Goal: Task Accomplishment & Management: Complete application form

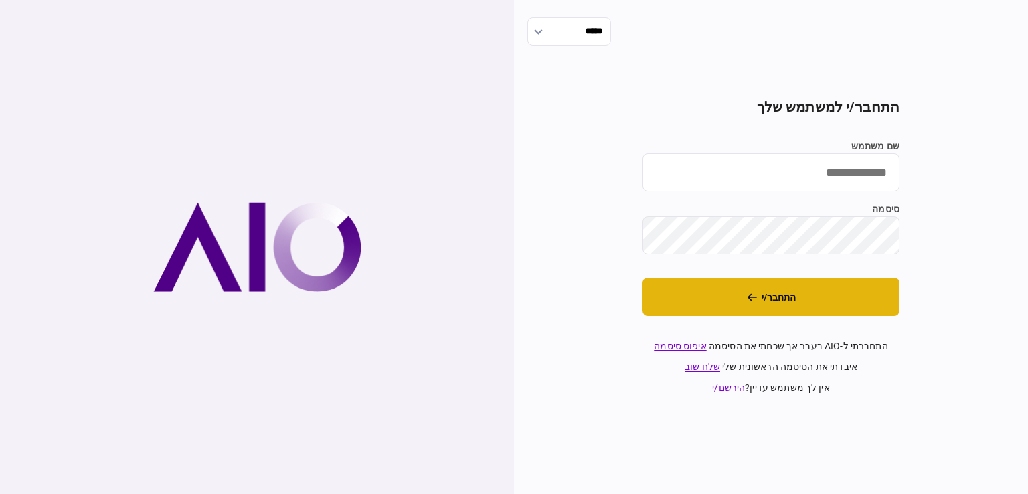
type input "**********"
click at [638, 315] on button "התחבר/י" at bounding box center [771, 297] width 257 height 38
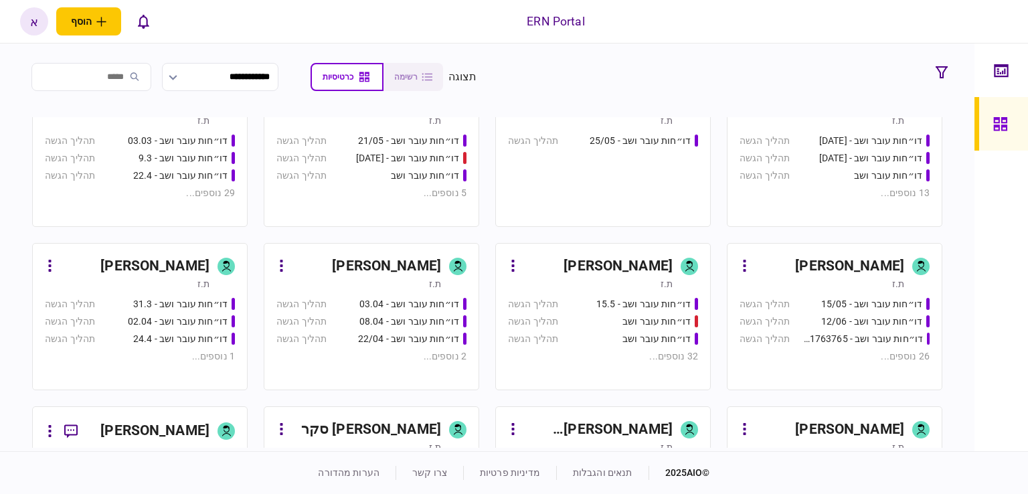
scroll to position [469, 0]
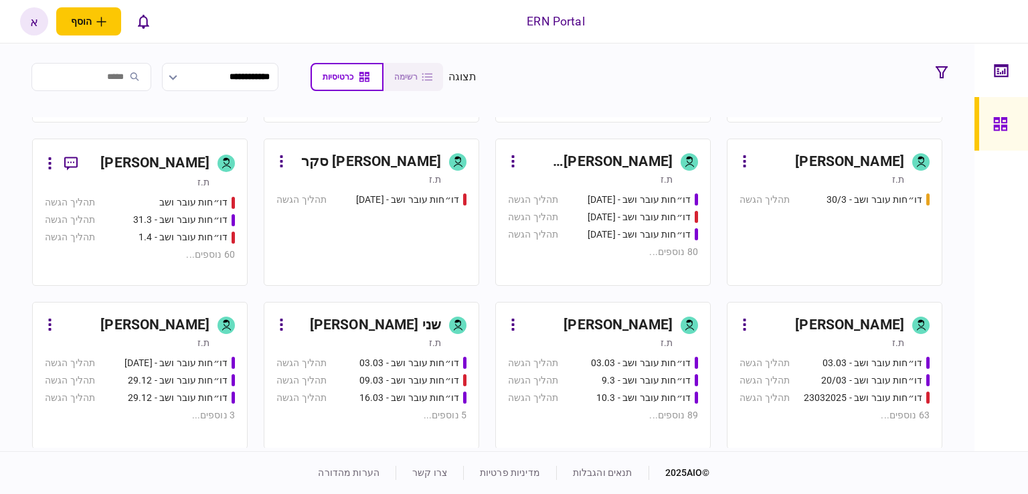
click at [639, 310] on link "איתמר שקד ת.ז דו״חות עובר ושב - 03.03 תהליך הגשה דו״חות עובר ושב - 9.3 תהליך הג…" at bounding box center [603, 375] width 216 height 147
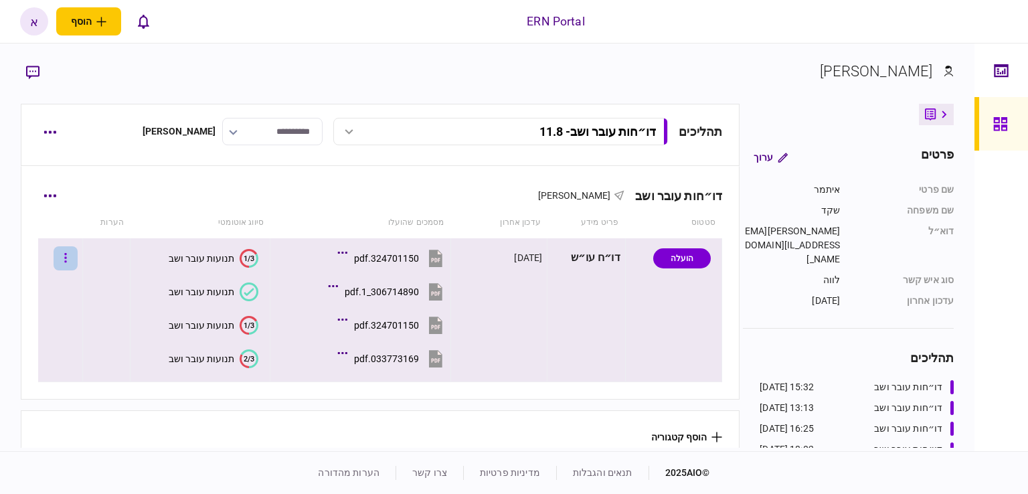
click at [77, 251] on button "button" at bounding box center [66, 258] width 24 height 24
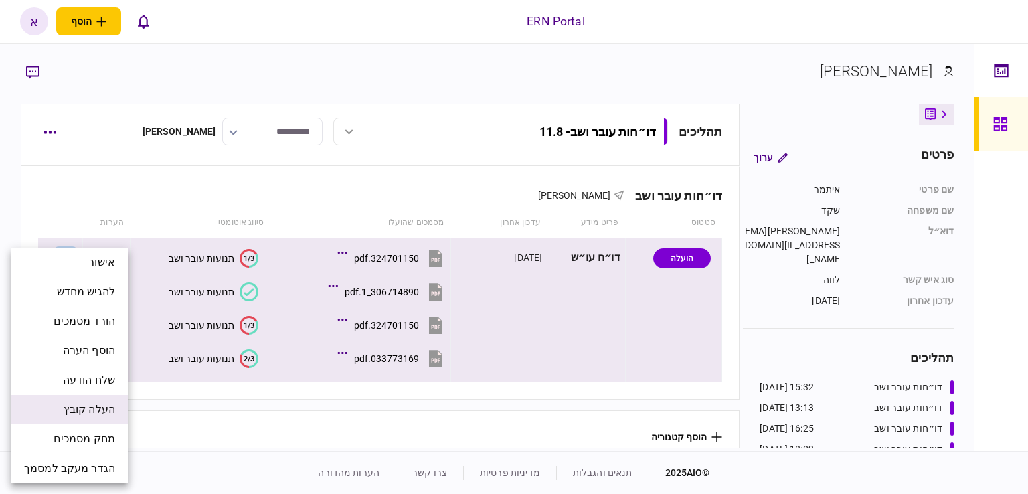
click at [110, 412] on span "העלה קובץ" at bounding box center [90, 410] width 52 height 16
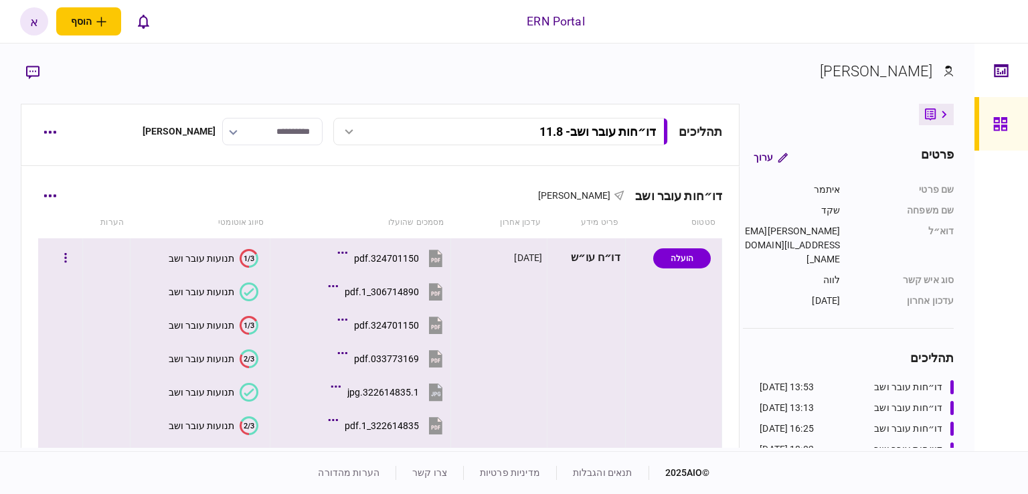
scroll to position [86, 0]
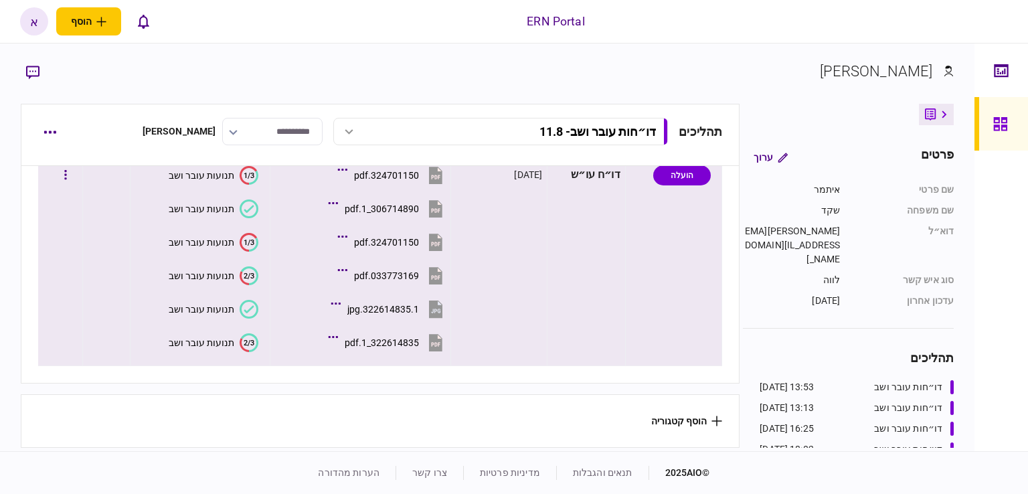
click at [239, 306] on button "תנועות עובר ושב" at bounding box center [214, 309] width 90 height 19
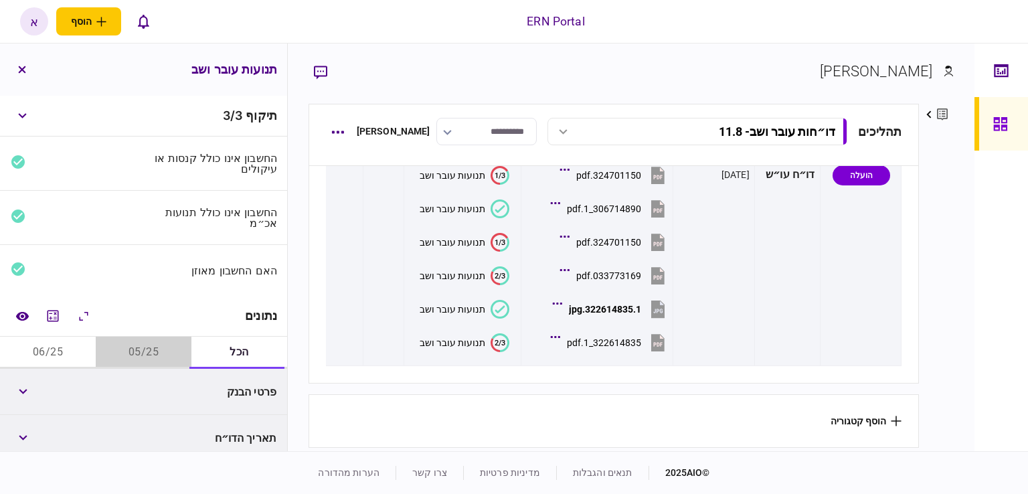
click at [135, 352] on button "05/25" at bounding box center [144, 353] width 96 height 32
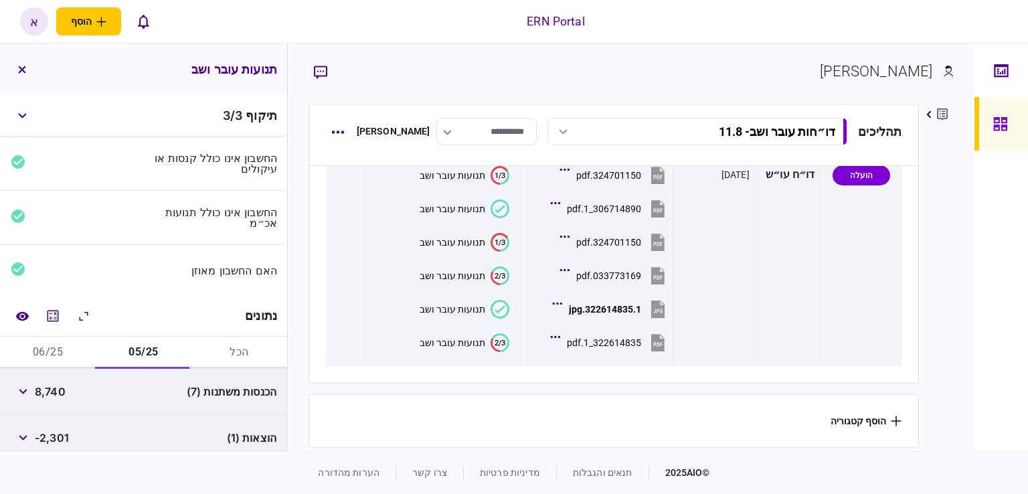
scroll to position [148, 0]
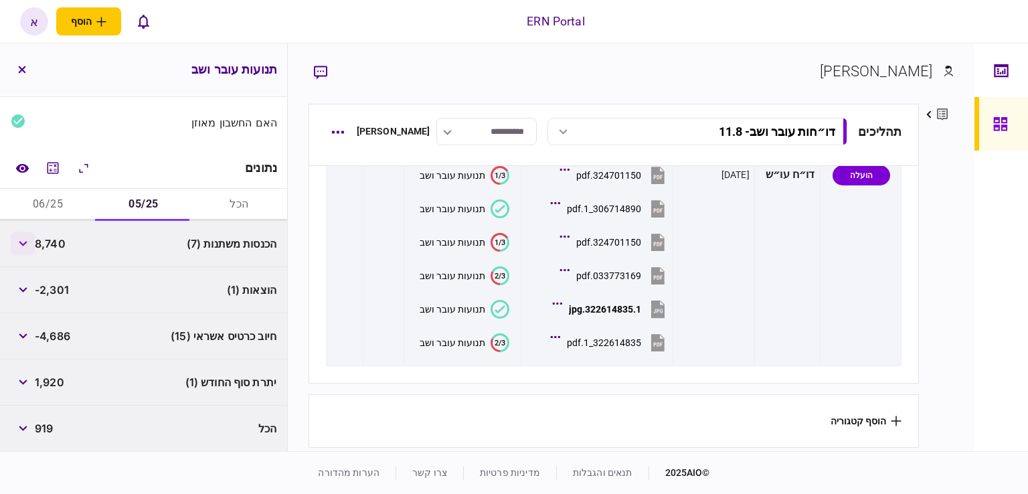
click at [31, 250] on button "button" at bounding box center [23, 244] width 24 height 24
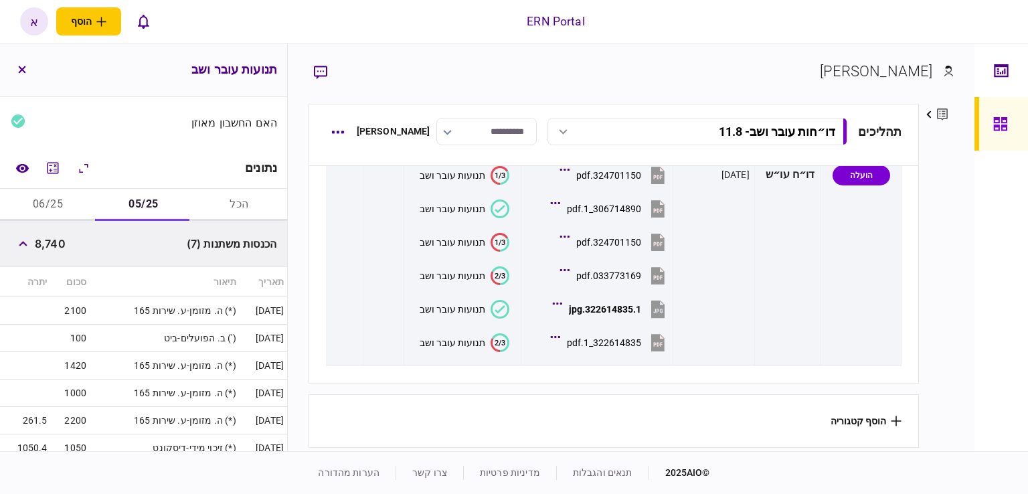
scroll to position [282, 0]
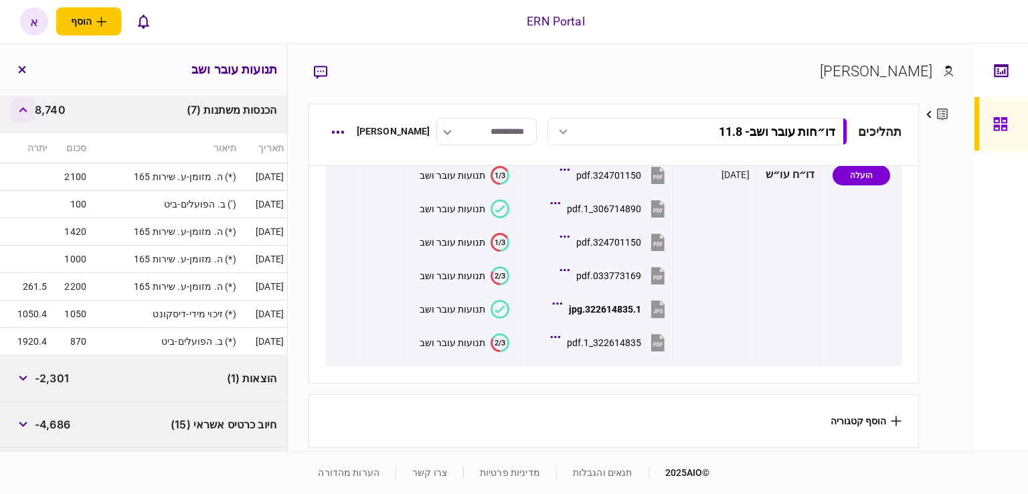
click at [20, 110] on button "button" at bounding box center [23, 110] width 24 height 24
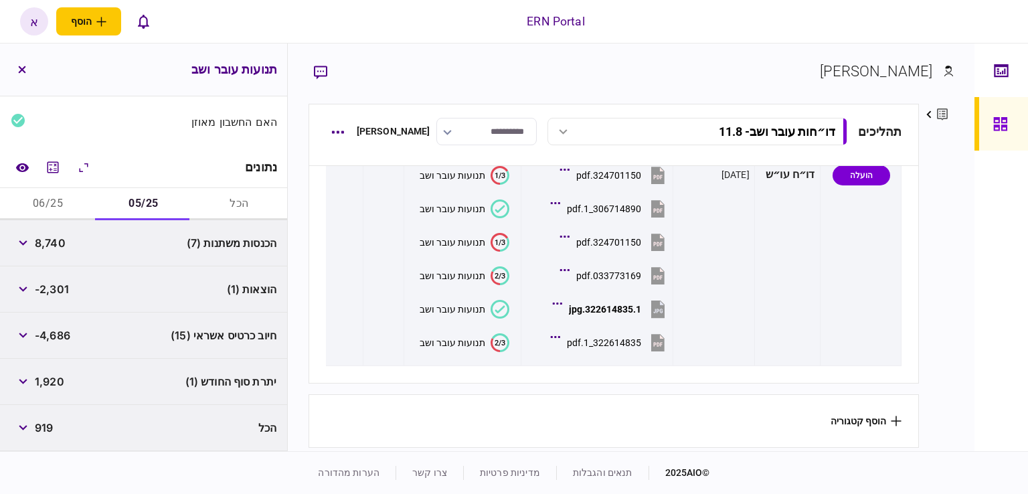
scroll to position [148, 0]
click at [60, 245] on span "8,740" at bounding box center [50, 244] width 31 height 16
click at [67, 287] on span "-2,301" at bounding box center [52, 290] width 34 height 16
click at [62, 284] on span "-2,301" at bounding box center [52, 290] width 34 height 16
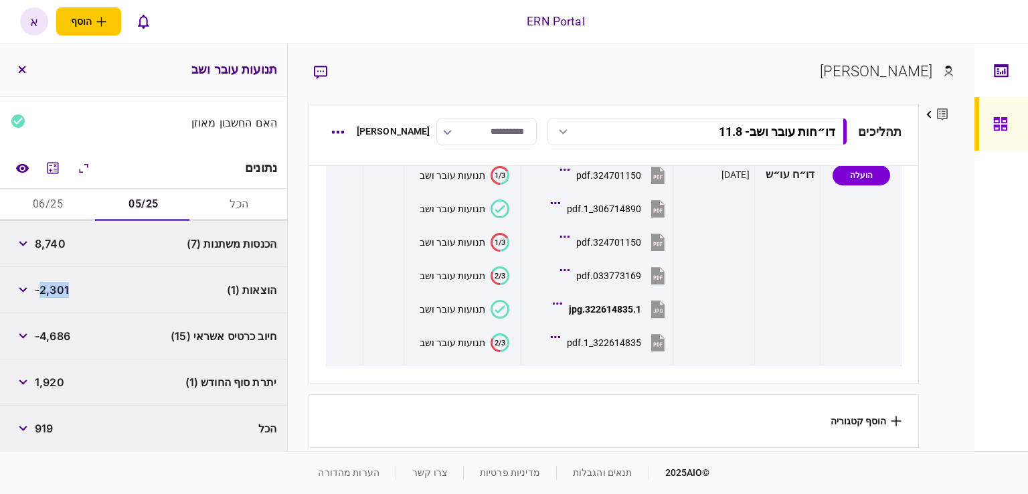
click at [62, 284] on span "-2,301" at bounding box center [52, 290] width 34 height 16
copy span "2,301"
click at [46, 372] on div "1,920" at bounding box center [38, 382] width 54 height 24
click at [50, 386] on span "1,920" at bounding box center [49, 382] width 29 height 16
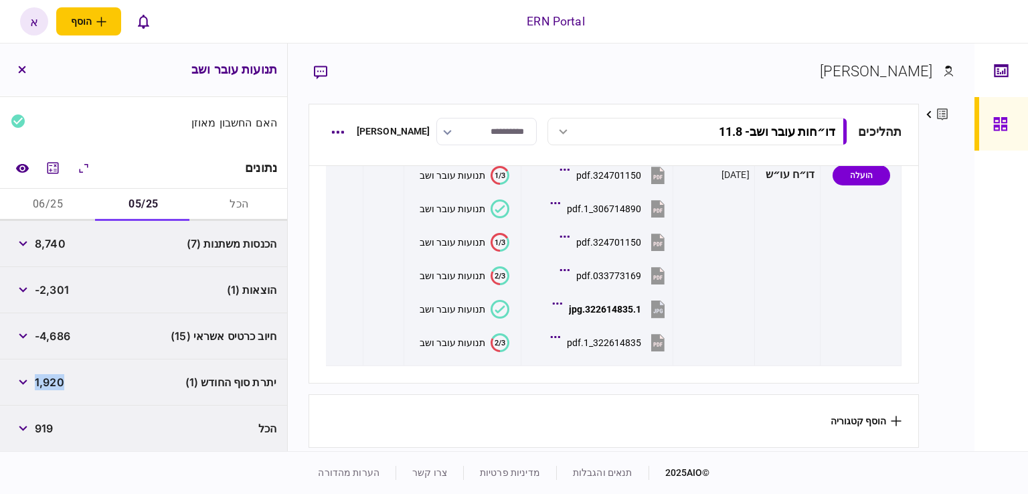
click at [50, 386] on span "1,920" at bounding box center [49, 382] width 29 height 16
click at [68, 212] on button "06/25" at bounding box center [48, 205] width 96 height 32
click at [52, 247] on span "8,911" at bounding box center [48, 244] width 27 height 16
copy span "8,911"
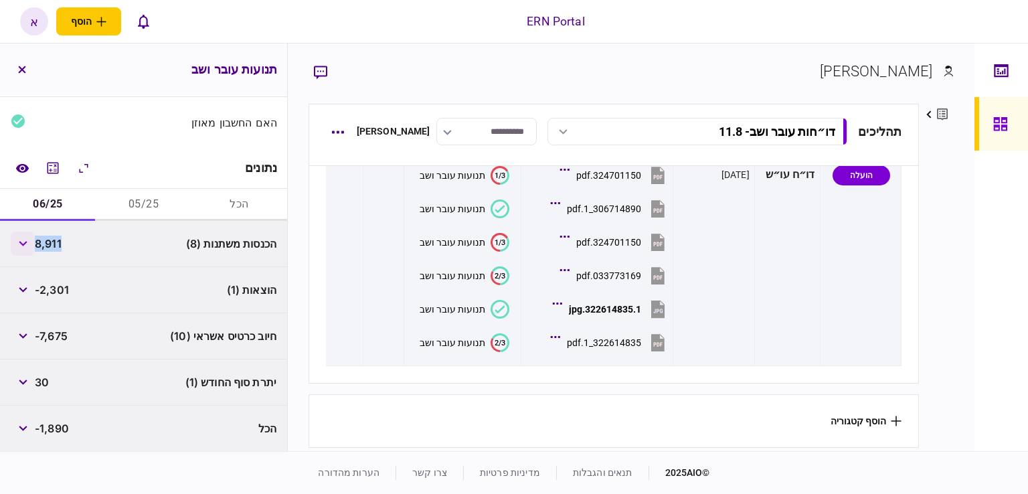
click at [19, 236] on button "button" at bounding box center [23, 244] width 24 height 24
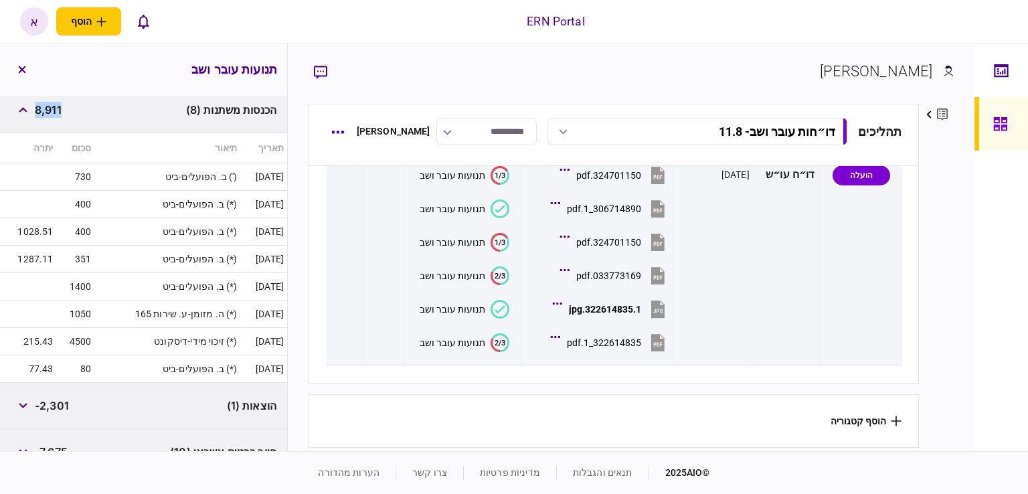
scroll to position [349, 0]
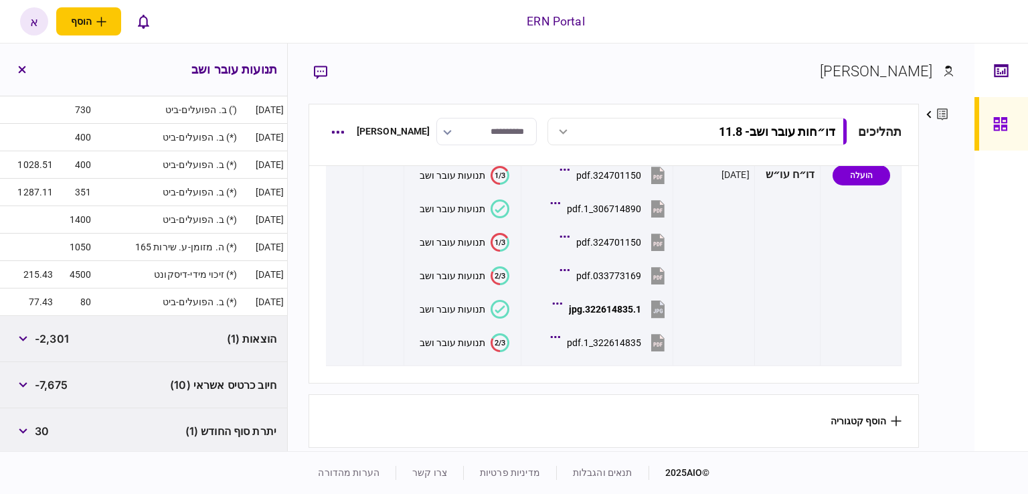
click at [59, 333] on span "-2,301" at bounding box center [52, 339] width 34 height 16
click at [58, 333] on span "-2,301" at bounding box center [52, 339] width 34 height 16
copy span "2,301"
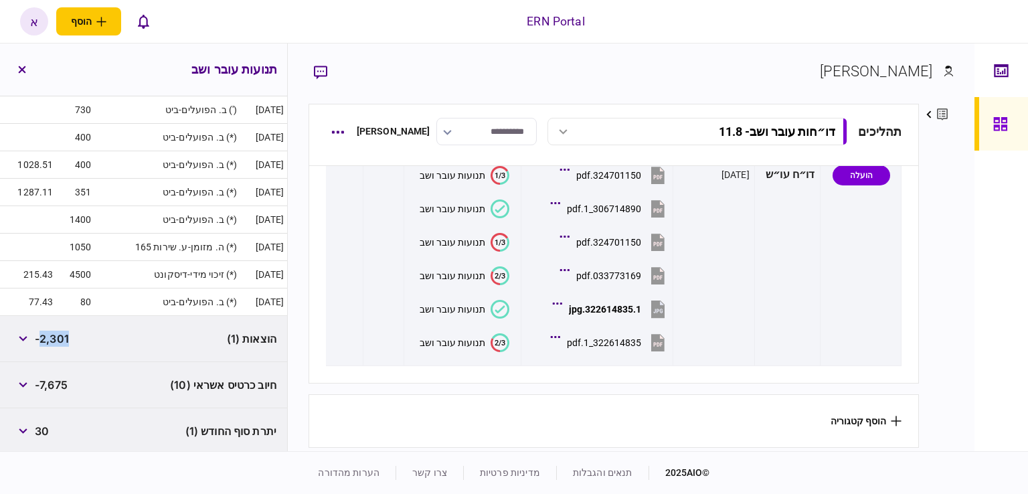
scroll to position [396, 0]
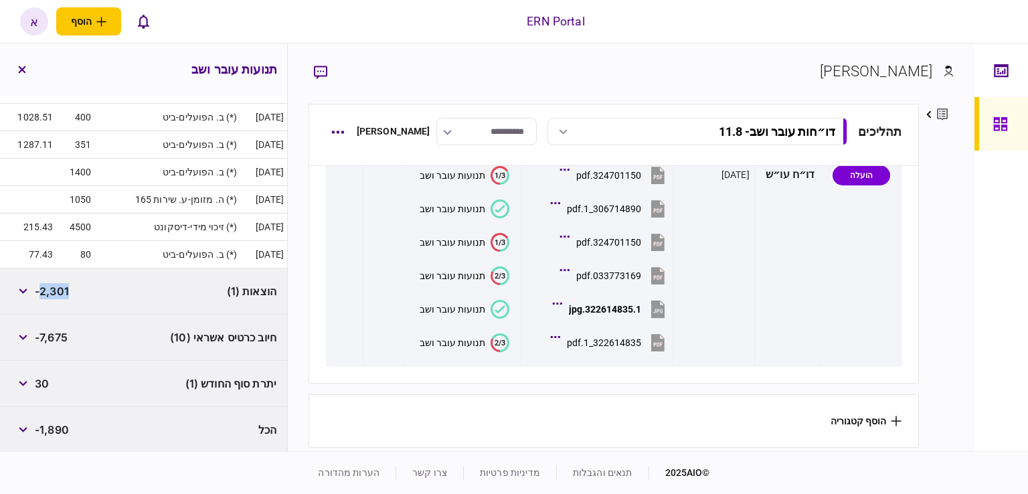
click at [46, 388] on span "30" at bounding box center [42, 384] width 14 height 16
copy span "30"
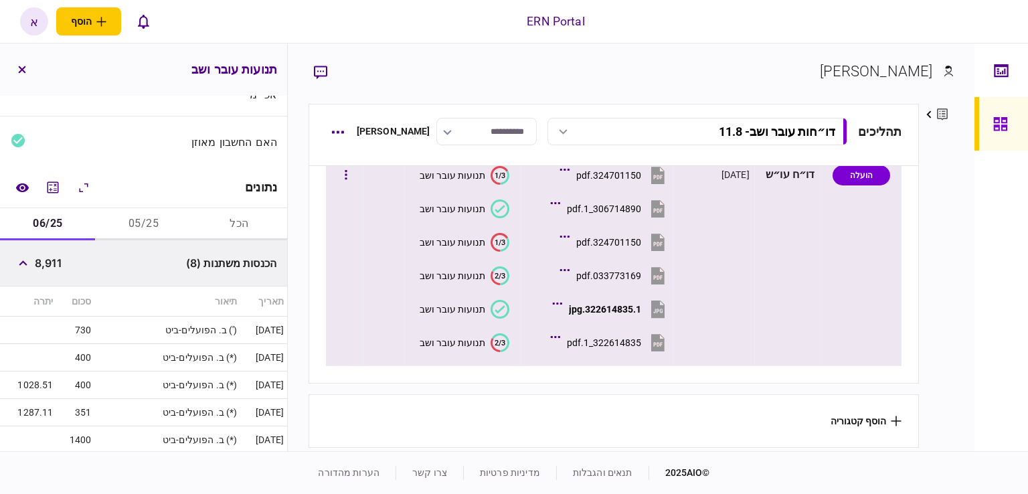
click at [490, 343] on button "2/3 תנועות עובר ושב" at bounding box center [465, 342] width 90 height 19
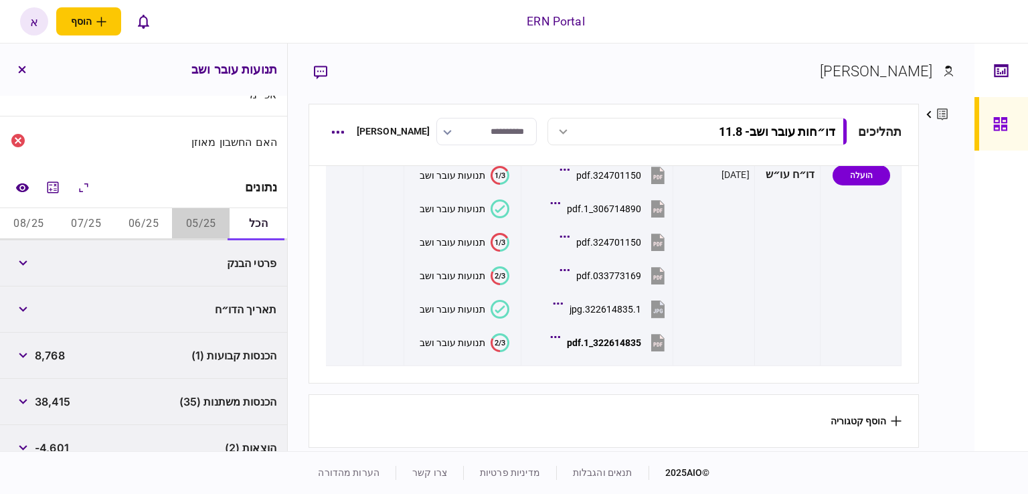
drag, startPoint x: 192, startPoint y: 224, endPoint x: 177, endPoint y: 227, distance: 15.6
click at [190, 224] on button "05/25" at bounding box center [201, 224] width 58 height 32
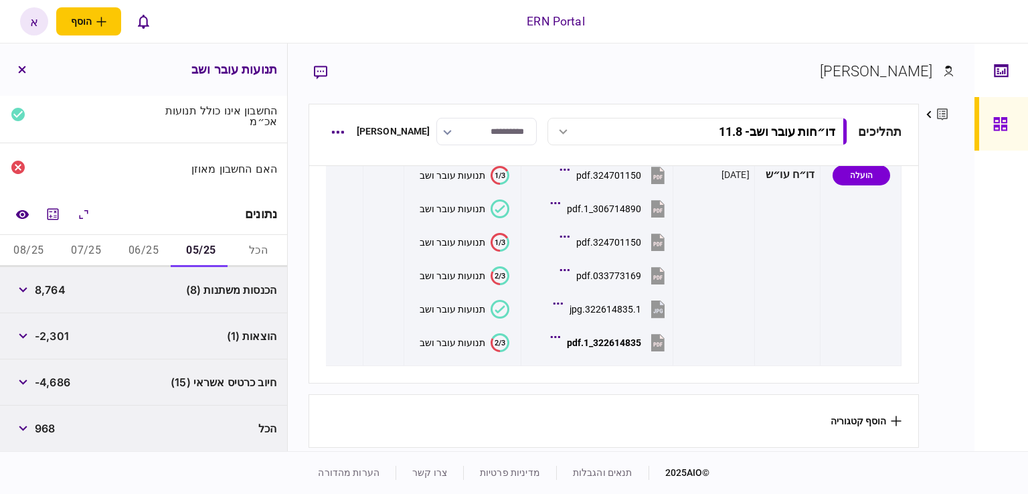
click at [142, 258] on button "06/25" at bounding box center [144, 251] width 58 height 32
click at [34, 282] on button "button" at bounding box center [23, 290] width 24 height 24
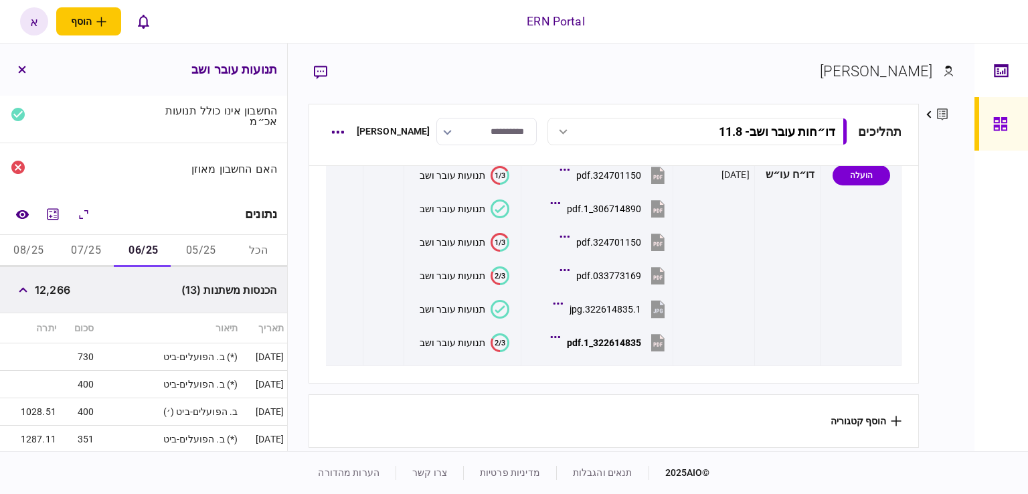
click at [61, 285] on span "12,266" at bounding box center [52, 290] width 35 height 16
copy span "12,266"
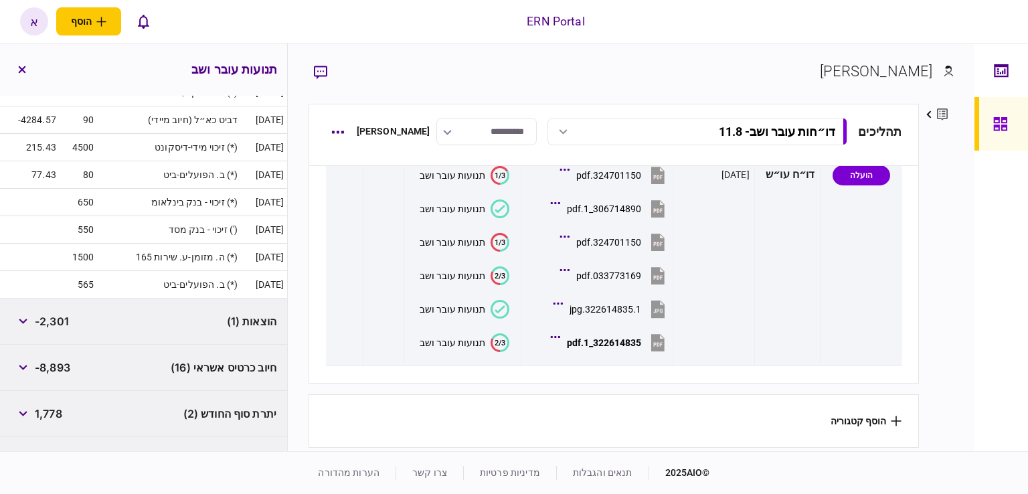
scroll to position [533, 0]
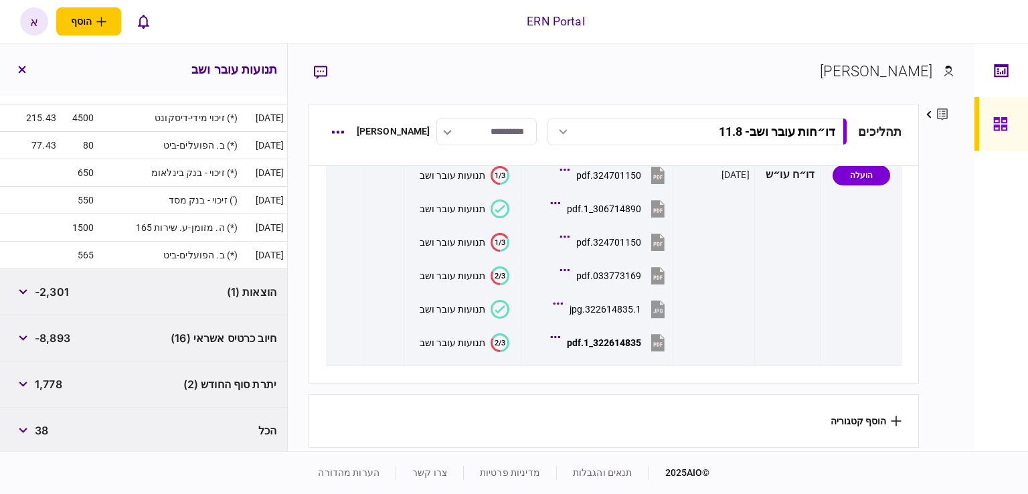
click at [52, 378] on span "1,778" at bounding box center [48, 384] width 27 height 16
copy span "1,778"
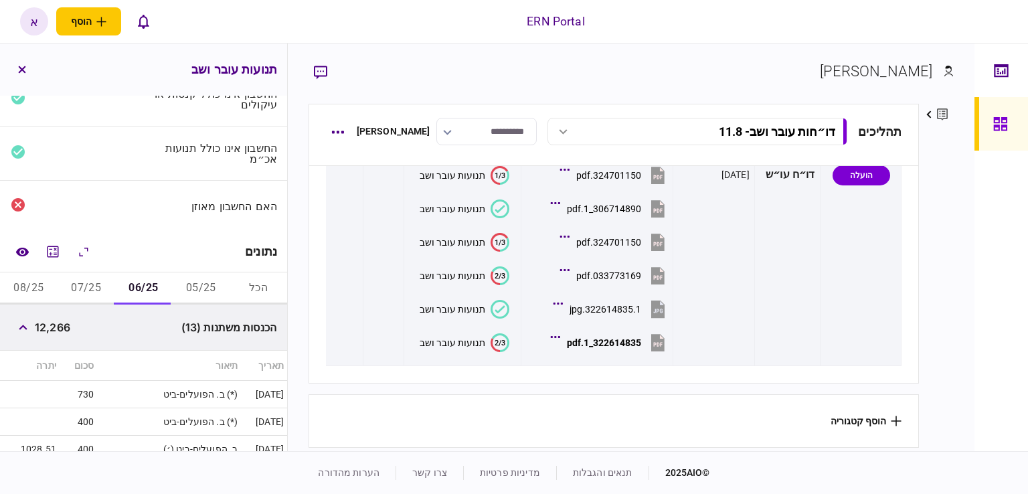
scroll to position [0, 0]
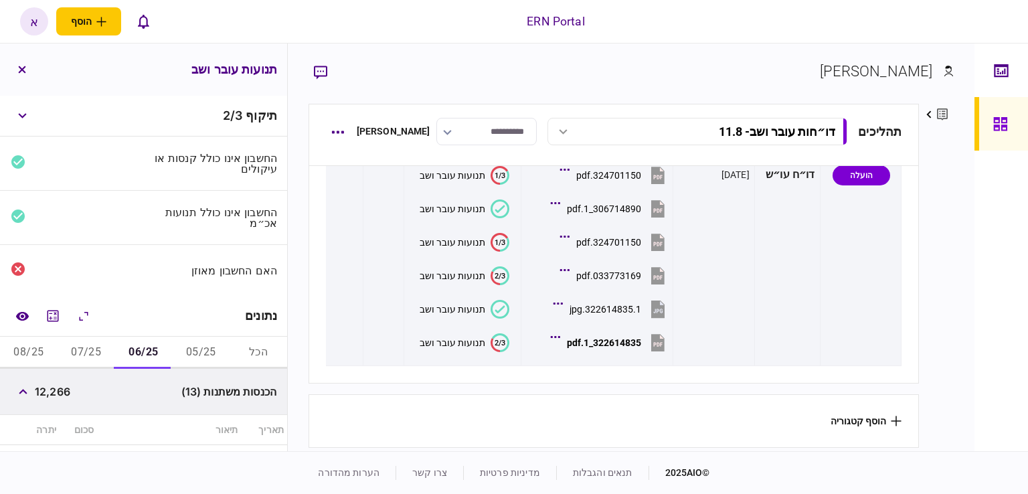
click at [100, 346] on button "07/25" at bounding box center [87, 353] width 58 height 32
click at [48, 390] on span "11,314" at bounding box center [51, 392] width 32 height 16
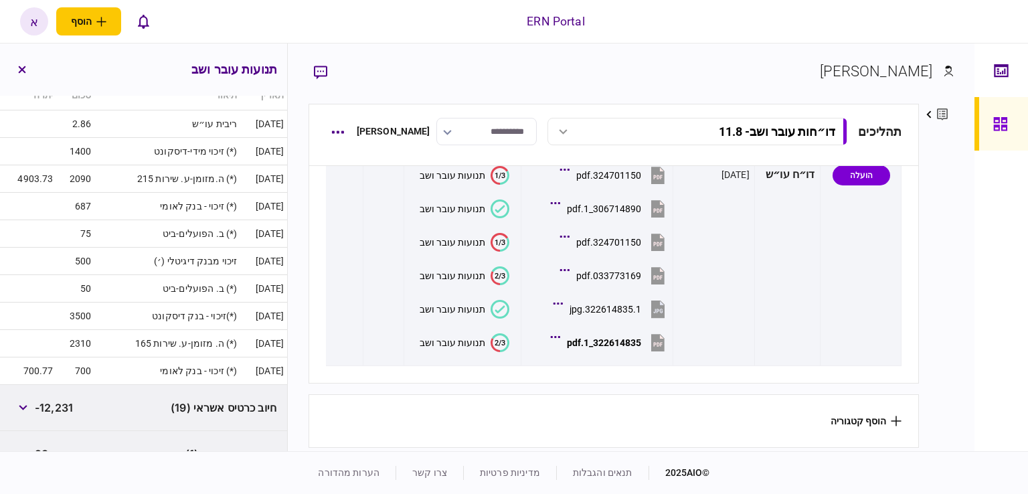
scroll to position [201, 0]
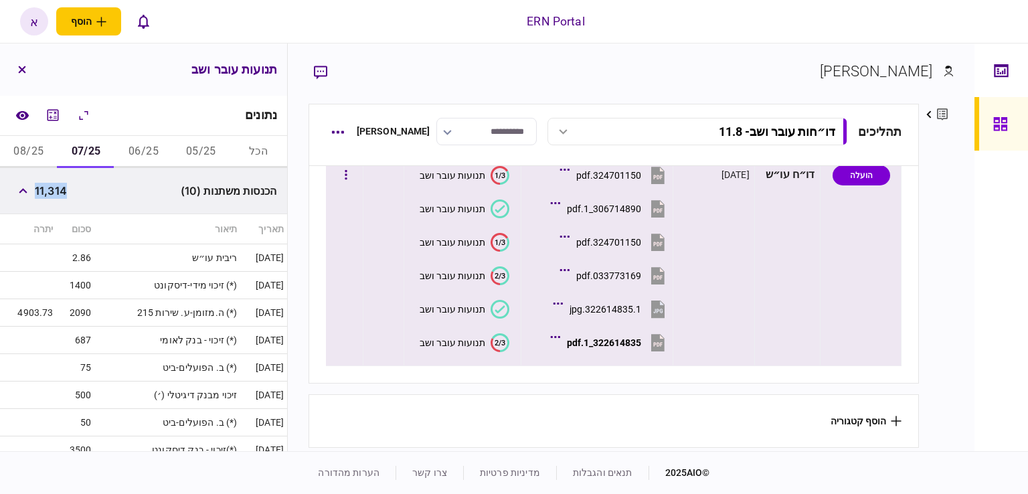
copy span "11,314"
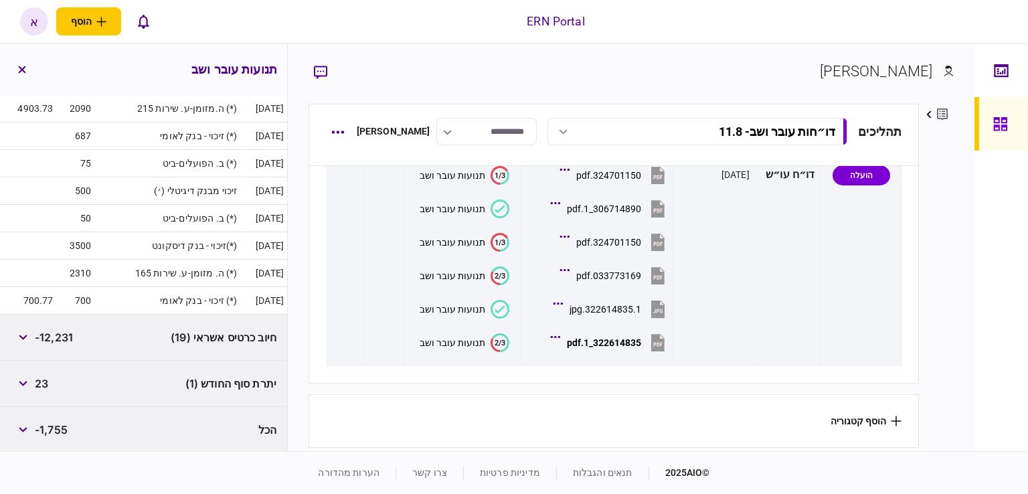
click at [46, 376] on span "23" at bounding box center [41, 384] width 13 height 16
copy span "23"
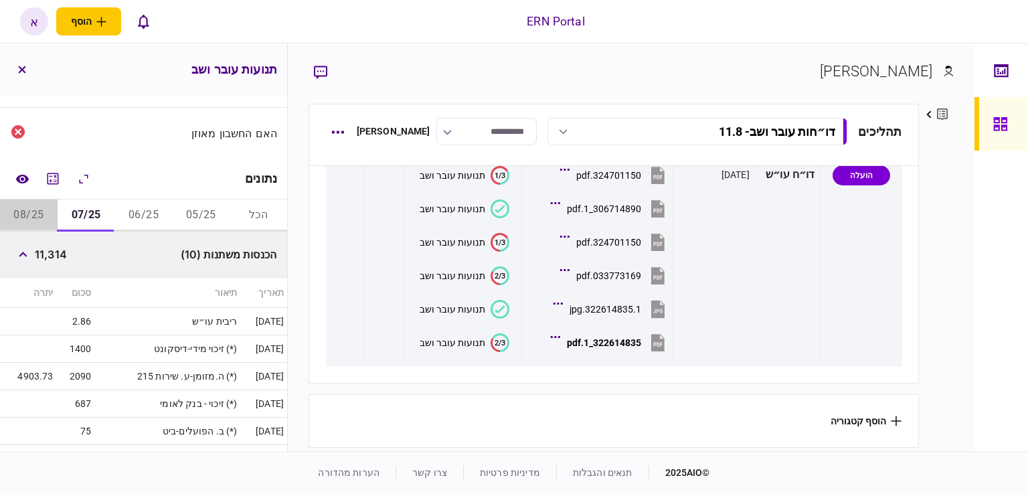
click at [29, 218] on button "08/25" at bounding box center [29, 216] width 58 height 32
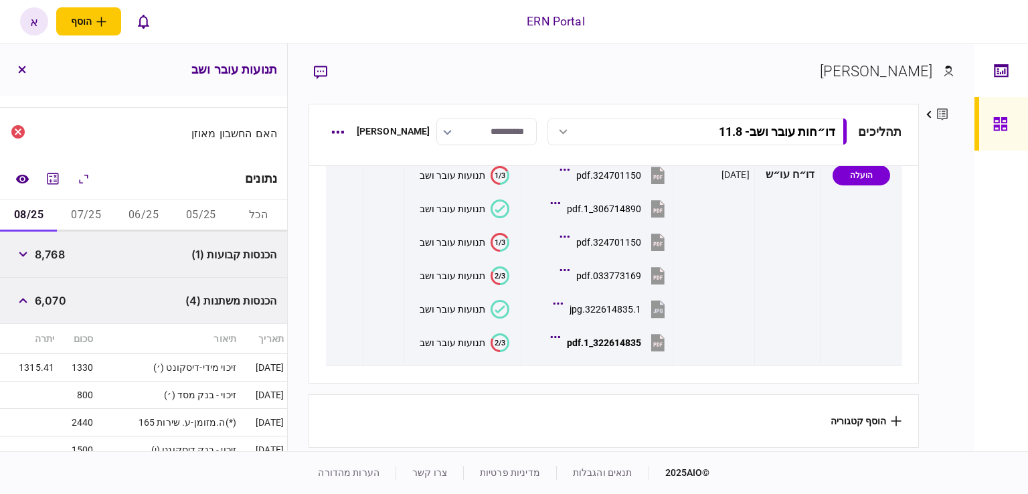
scroll to position [271, 0]
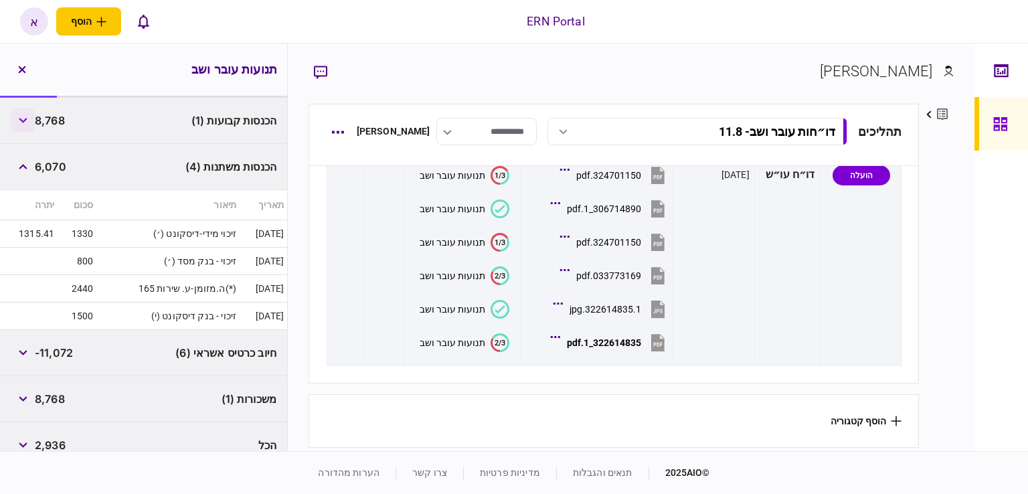
click at [21, 125] on button "button" at bounding box center [23, 120] width 24 height 24
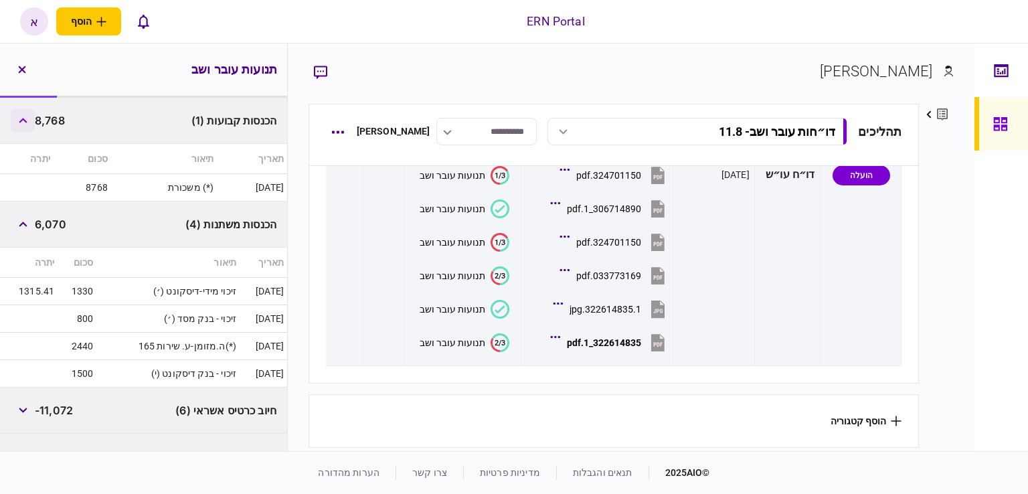
click at [21, 125] on button "button" at bounding box center [23, 120] width 24 height 24
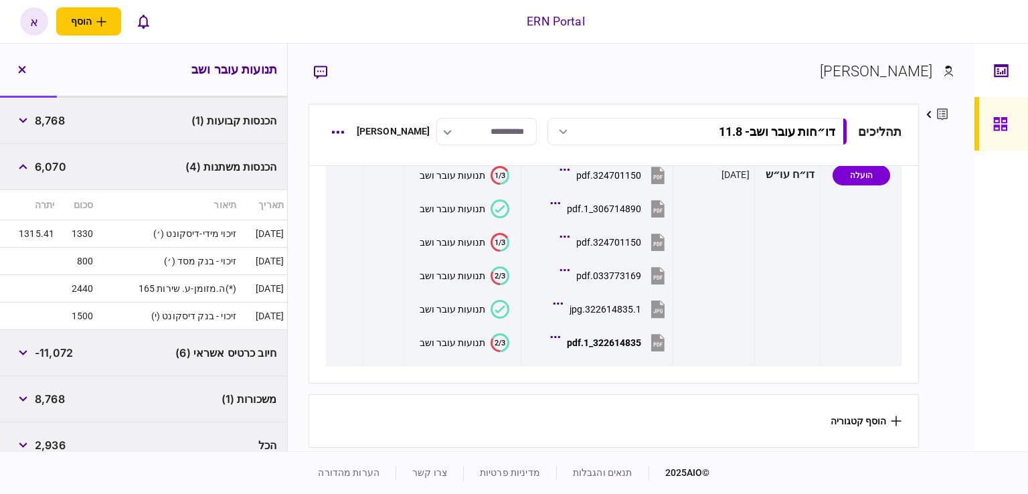
click at [46, 123] on span "8,768" at bounding box center [50, 120] width 30 height 16
copy span "8,768"
click at [48, 168] on span "6,070" at bounding box center [50, 167] width 31 height 16
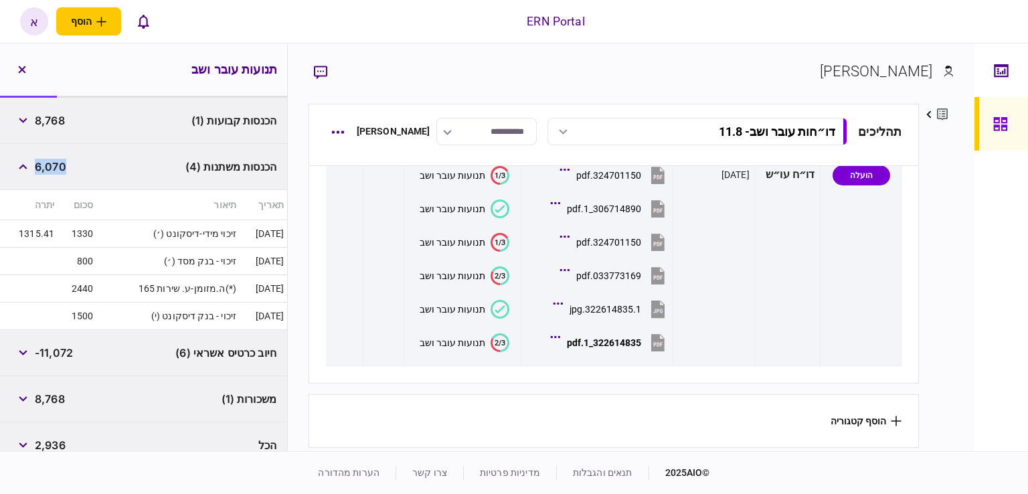
copy span "6,070"
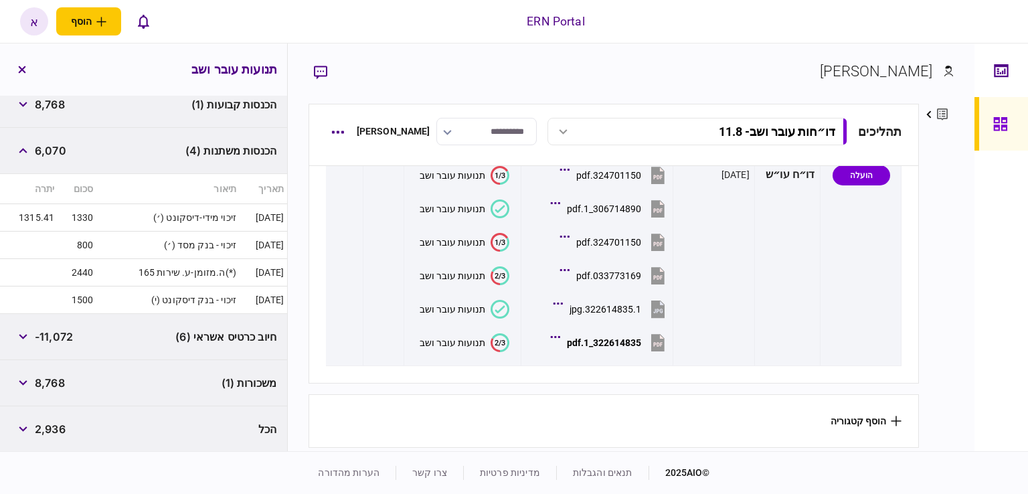
click at [58, 385] on span "8,768" at bounding box center [50, 383] width 30 height 16
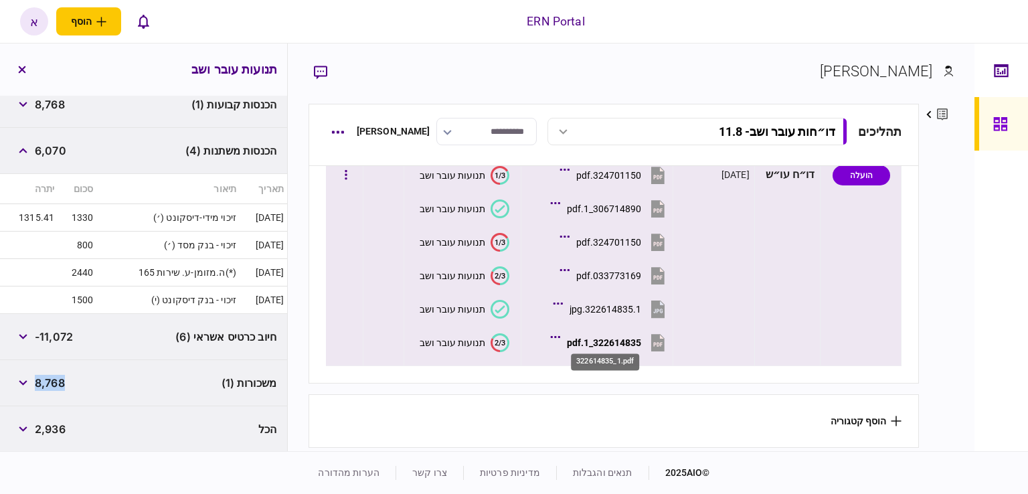
click at [593, 337] on div "322614835_1.pdf" at bounding box center [604, 342] width 74 height 11
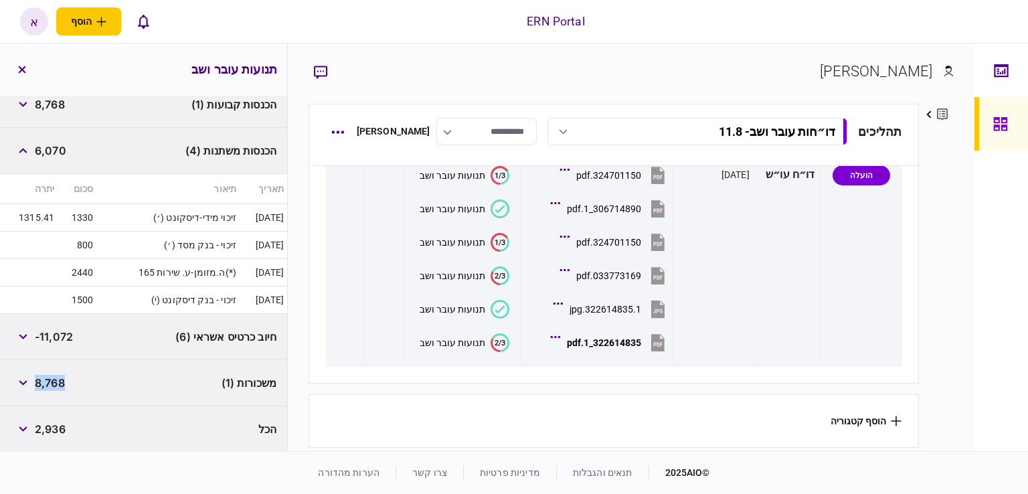
scroll to position [153, 0]
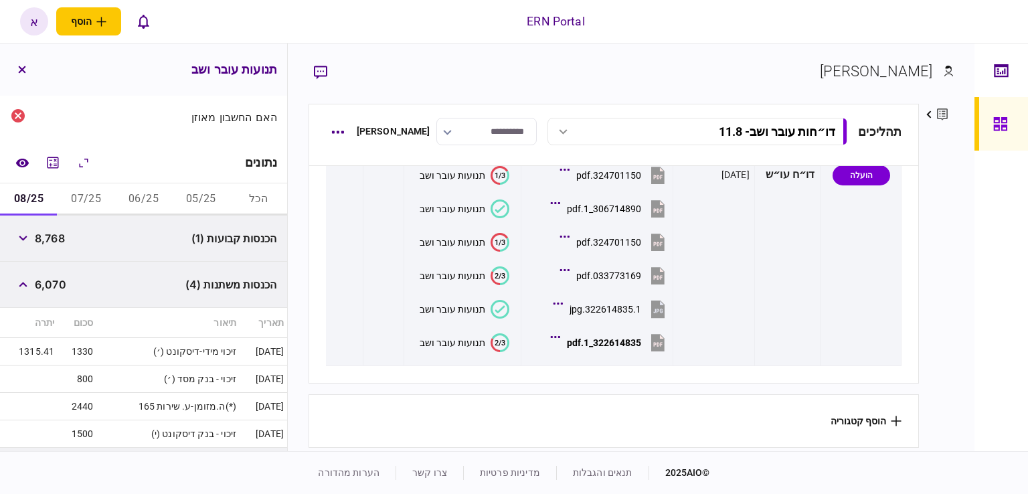
click at [158, 196] on button "06/25" at bounding box center [144, 199] width 58 height 32
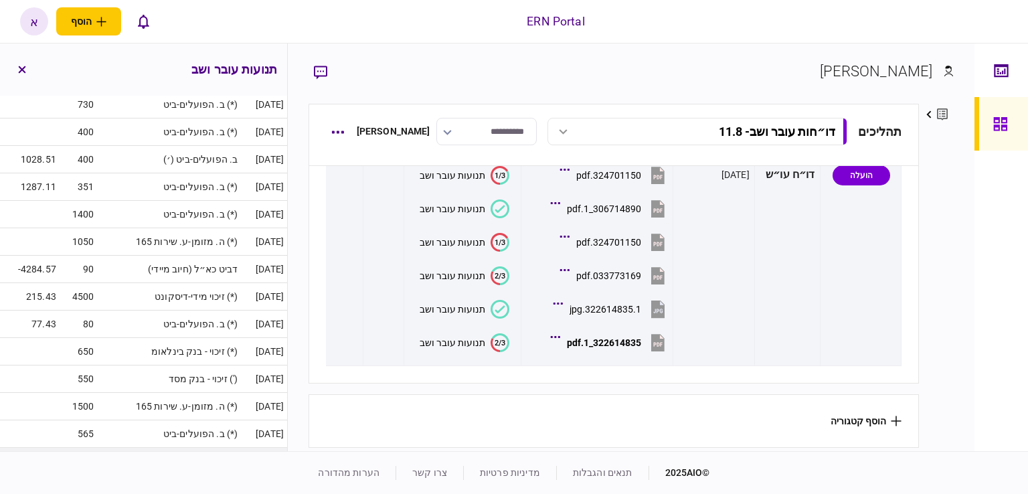
scroll to position [533, 0]
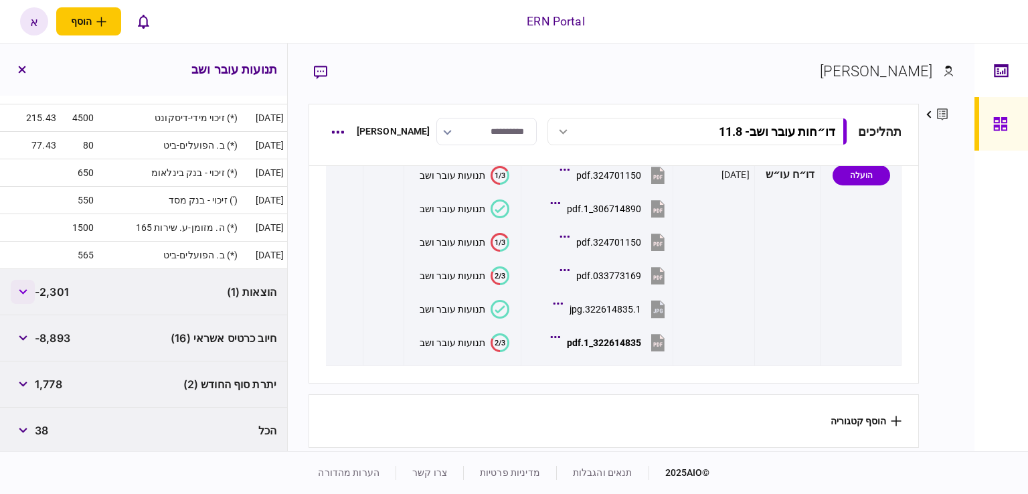
click at [29, 284] on button "button" at bounding box center [23, 292] width 24 height 24
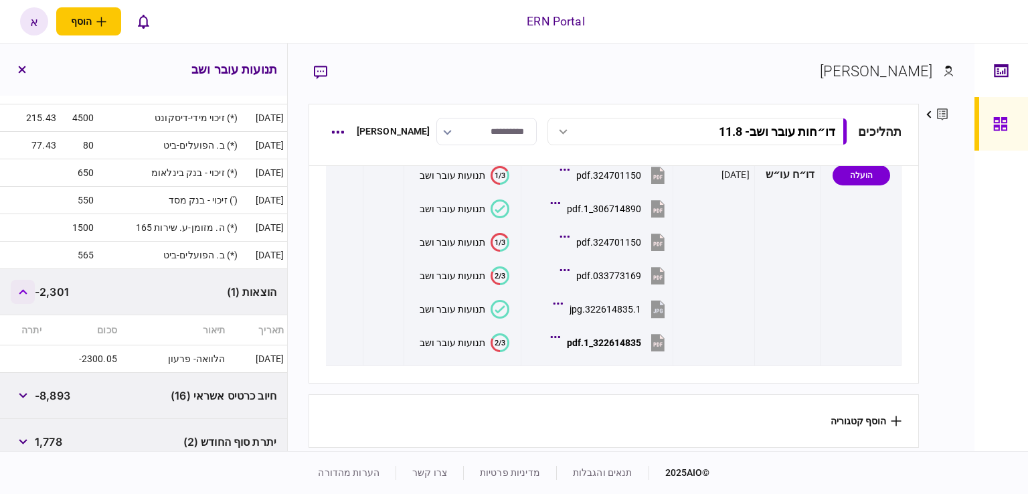
click at [29, 282] on button "button" at bounding box center [23, 292] width 24 height 24
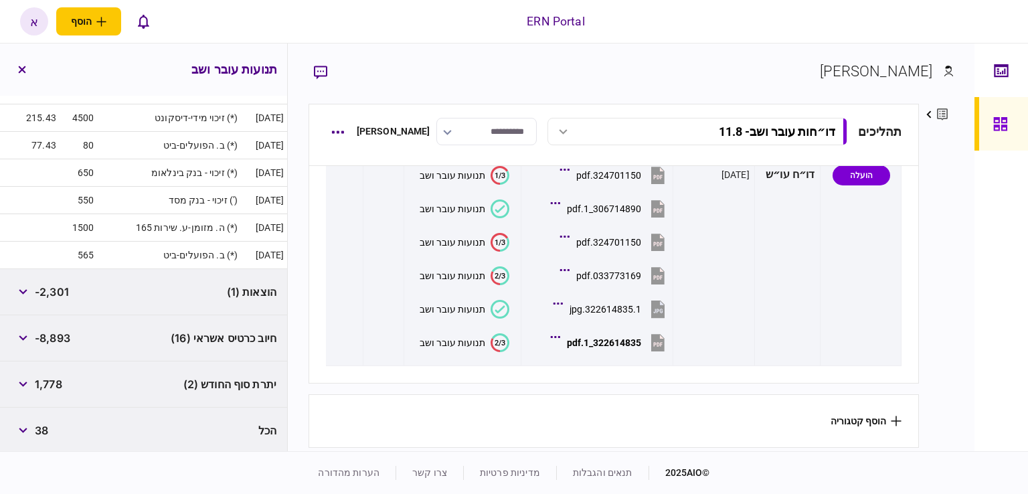
scroll to position [0, 0]
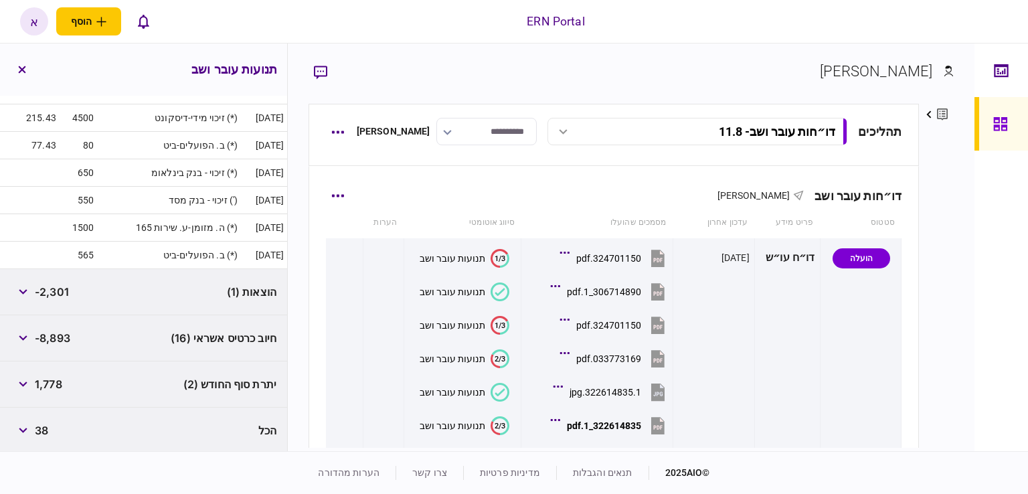
click at [344, 178] on div "דו״חות עובר ושב איתמר שקד" at bounding box center [614, 187] width 576 height 41
click at [337, 132] on icon "button" at bounding box center [337, 132] width 13 height 3
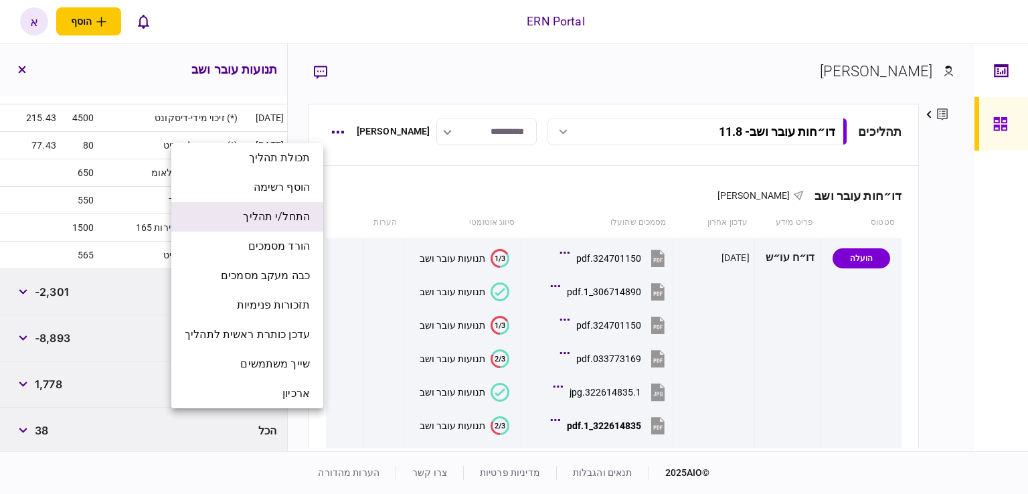
click at [284, 220] on span "התחל/י תהליך" at bounding box center [276, 217] width 67 height 16
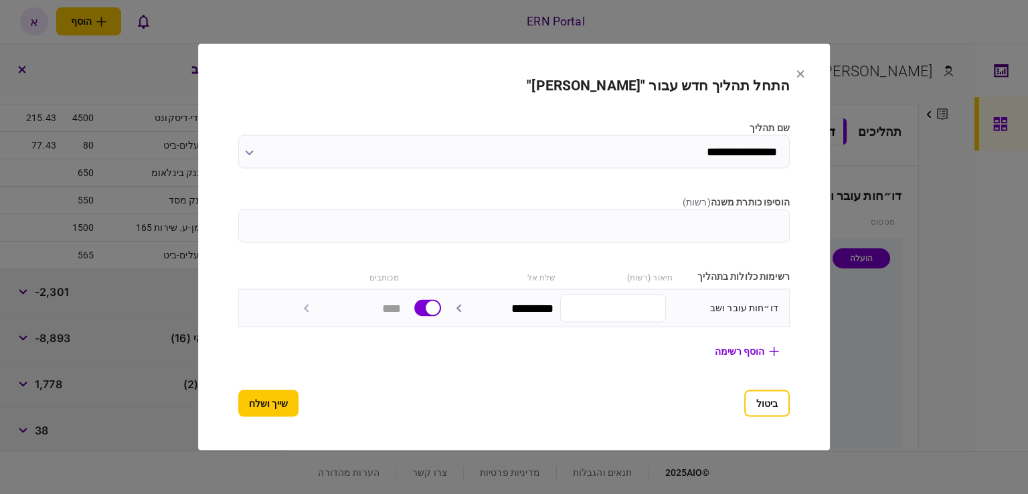
click at [354, 242] on section "**********" at bounding box center [514, 247] width 552 height 339
click at [373, 226] on input "הוסיפו כותרת משנה ( רשות )" at bounding box center [514, 226] width 552 height 33
type input "****"
click at [238, 402] on button "שייך ושלח" at bounding box center [268, 403] width 60 height 27
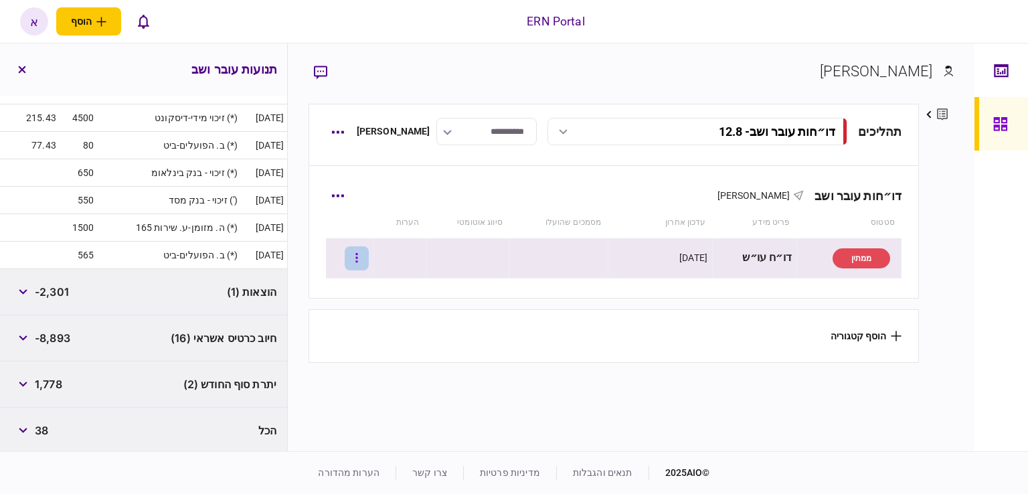
click at [369, 259] on button "button" at bounding box center [357, 258] width 24 height 24
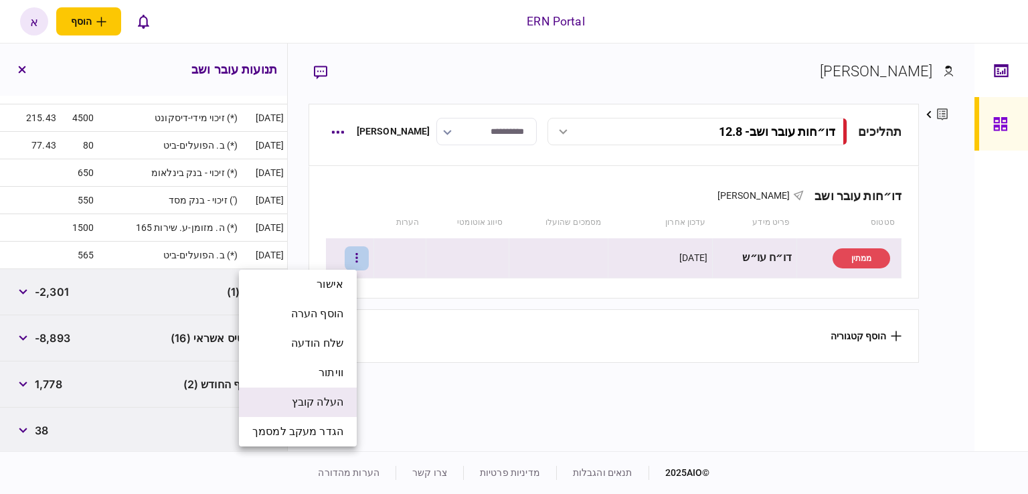
click at [316, 402] on span "העלה קובץ" at bounding box center [318, 402] width 52 height 16
